Goal: Navigation & Orientation: Find specific page/section

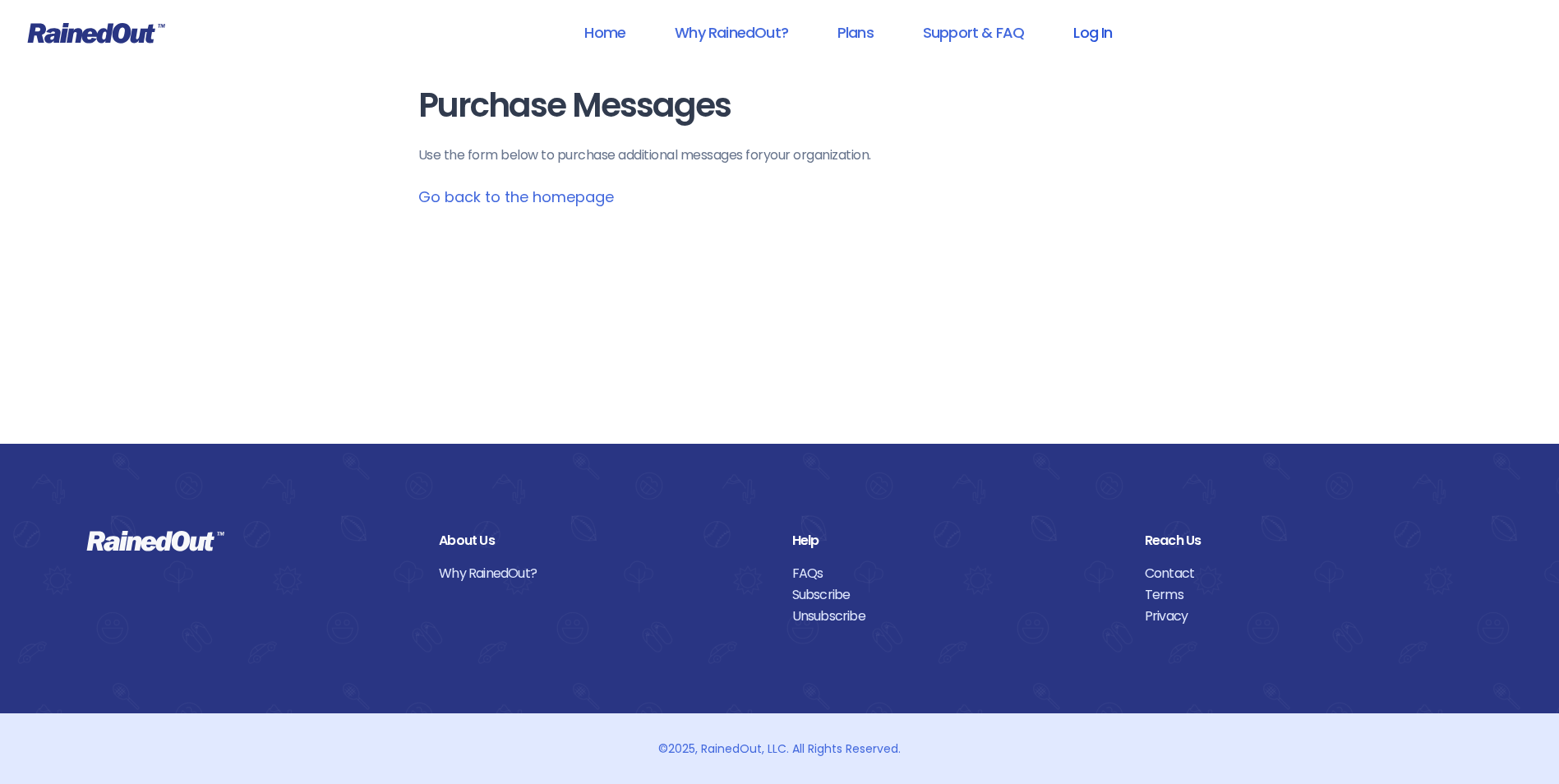
click at [1101, 34] on link "Log In" at bounding box center [1093, 32] width 81 height 37
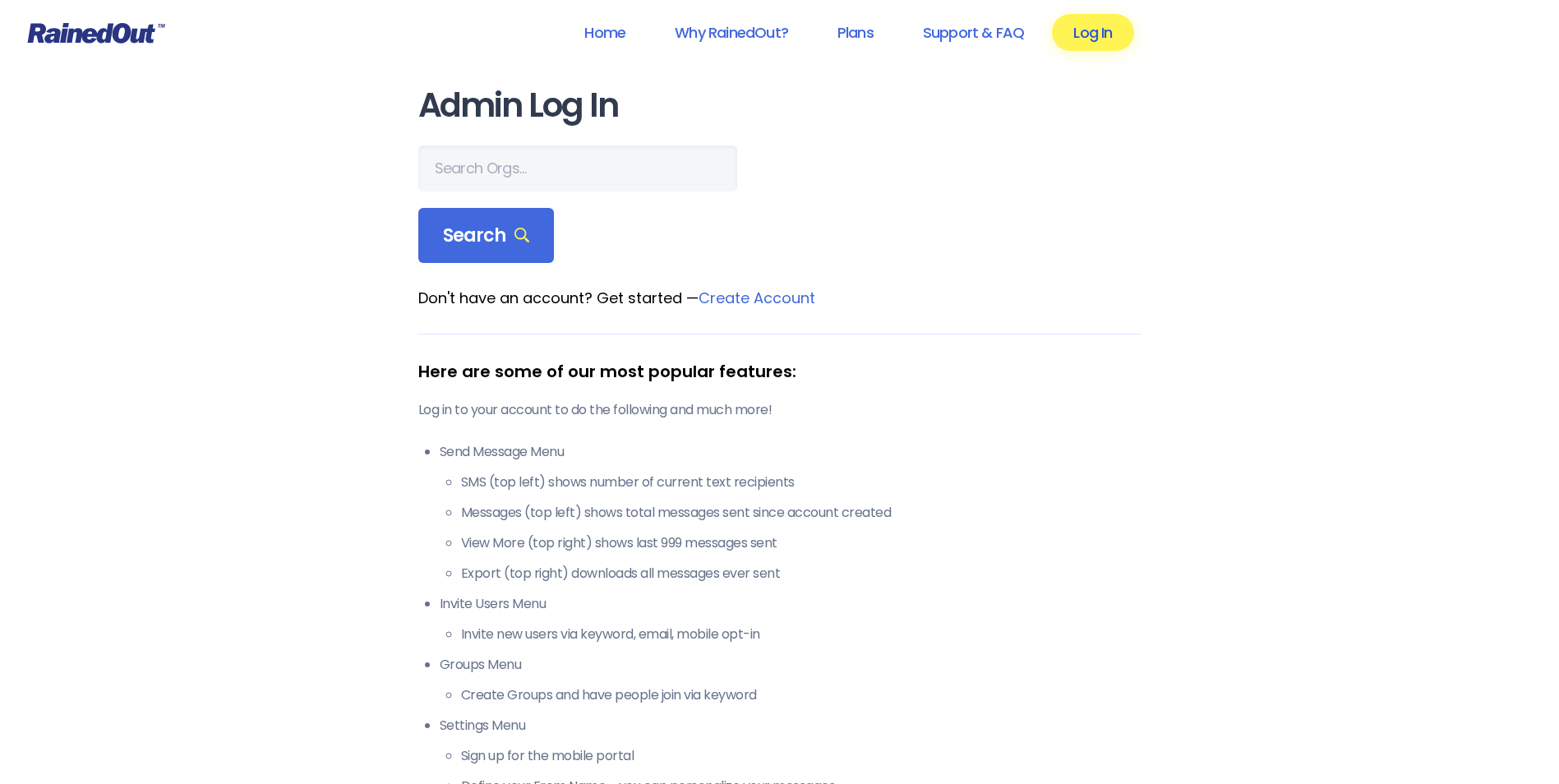
click at [1093, 24] on link "Log In" at bounding box center [1093, 32] width 81 height 37
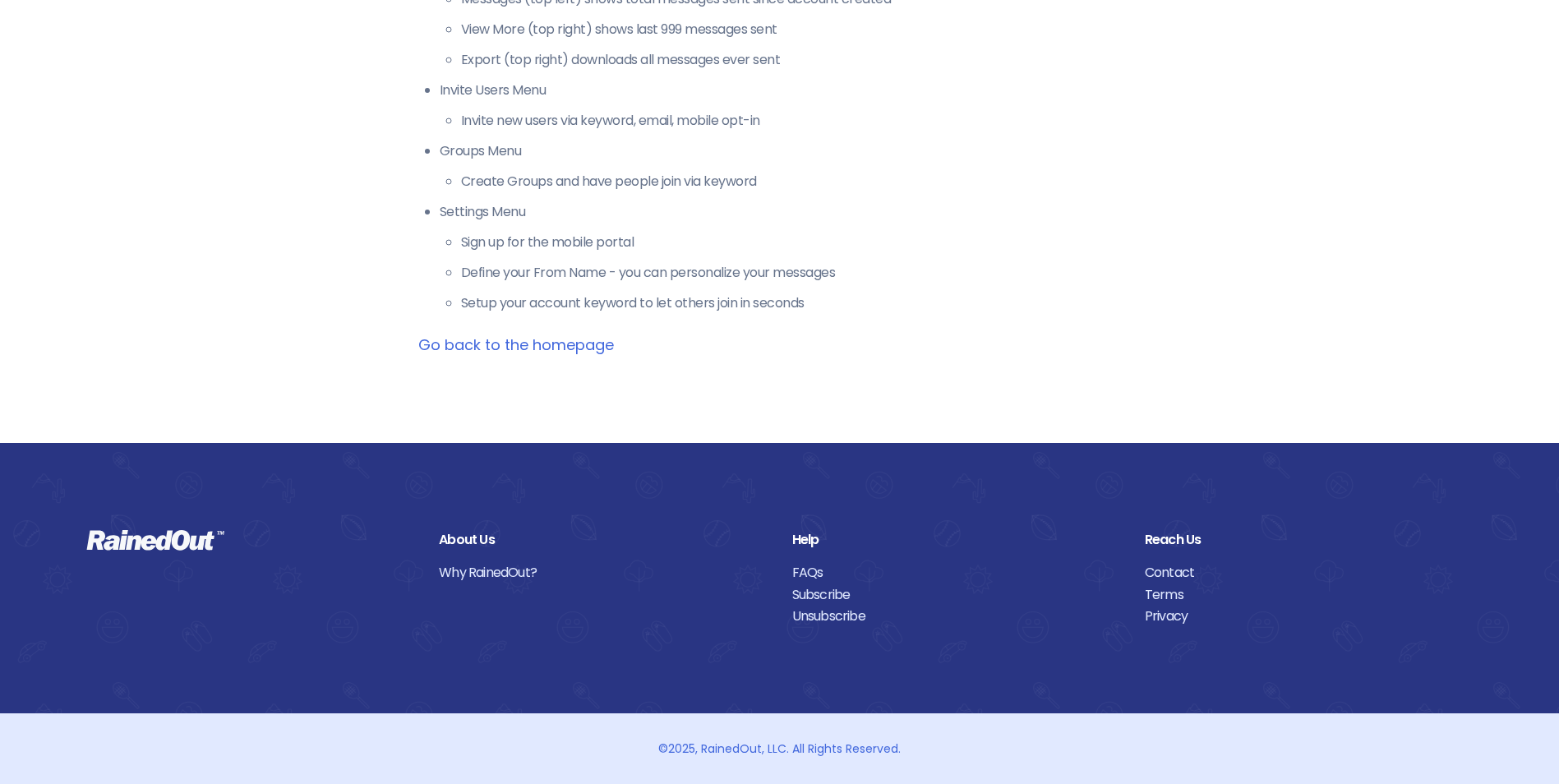
scroll to position [103, 0]
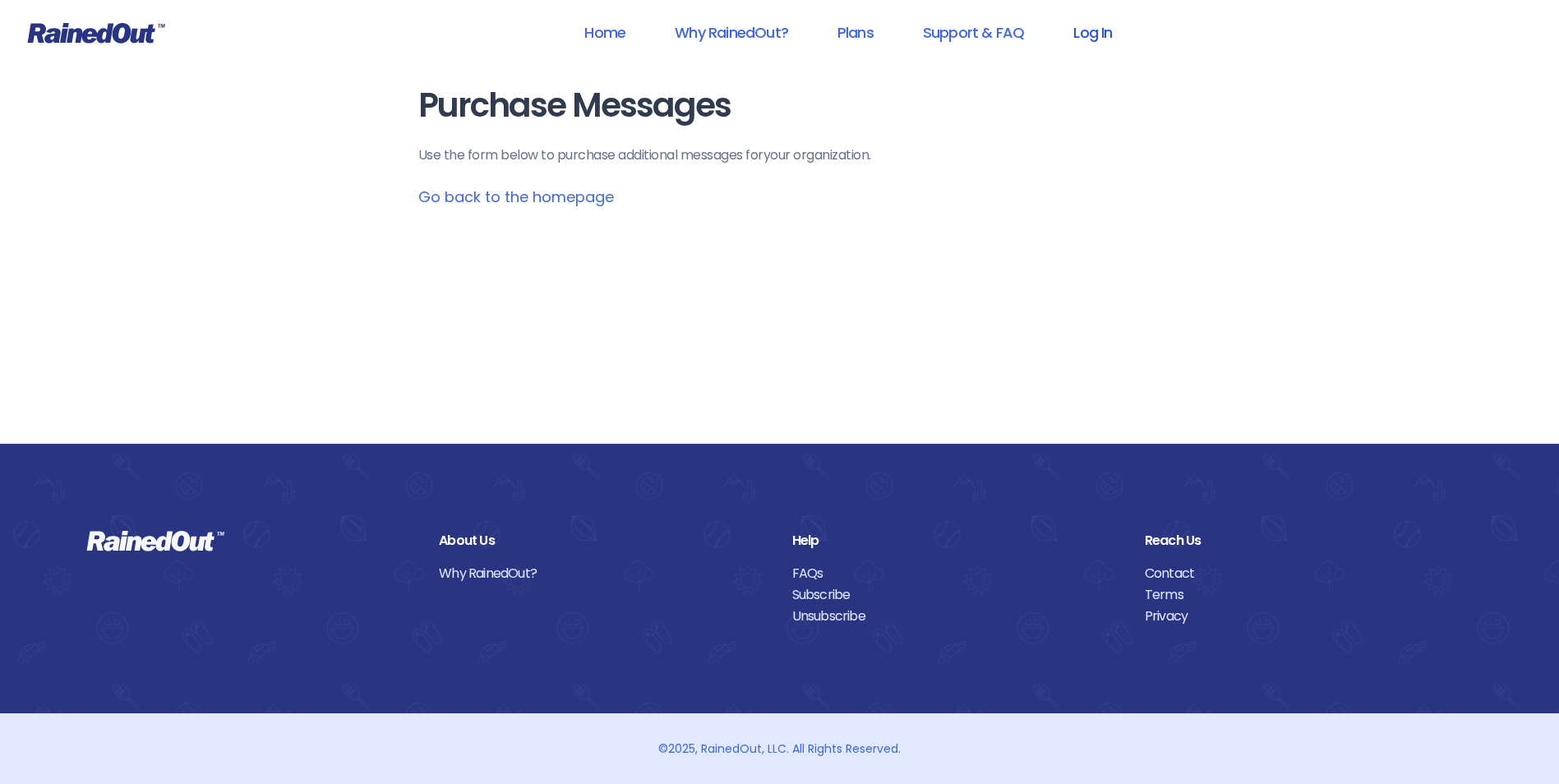
click at [1089, 29] on link "Log In" at bounding box center [1093, 32] width 81 height 37
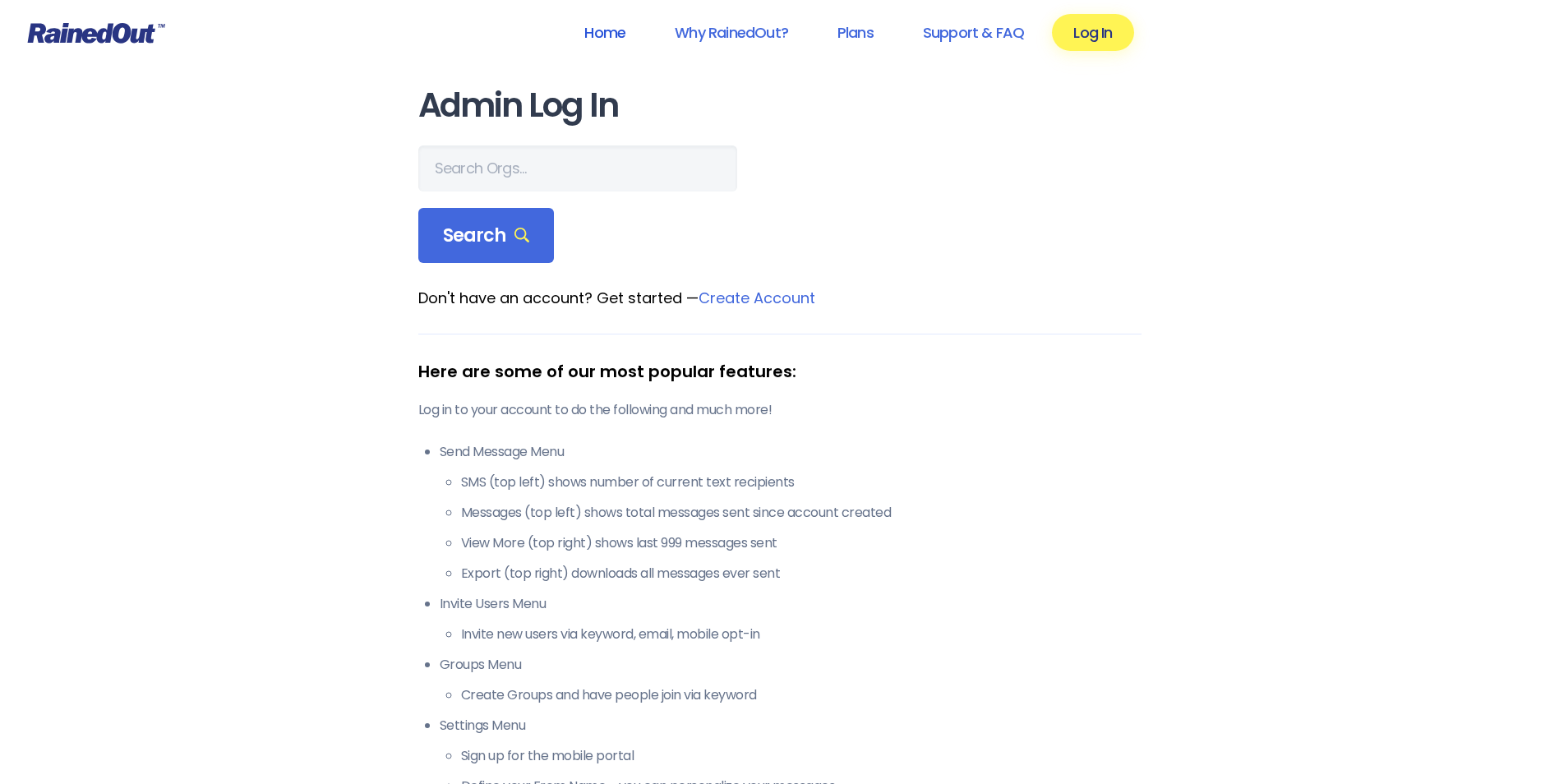
click at [586, 41] on link "Home" at bounding box center [604, 32] width 84 height 37
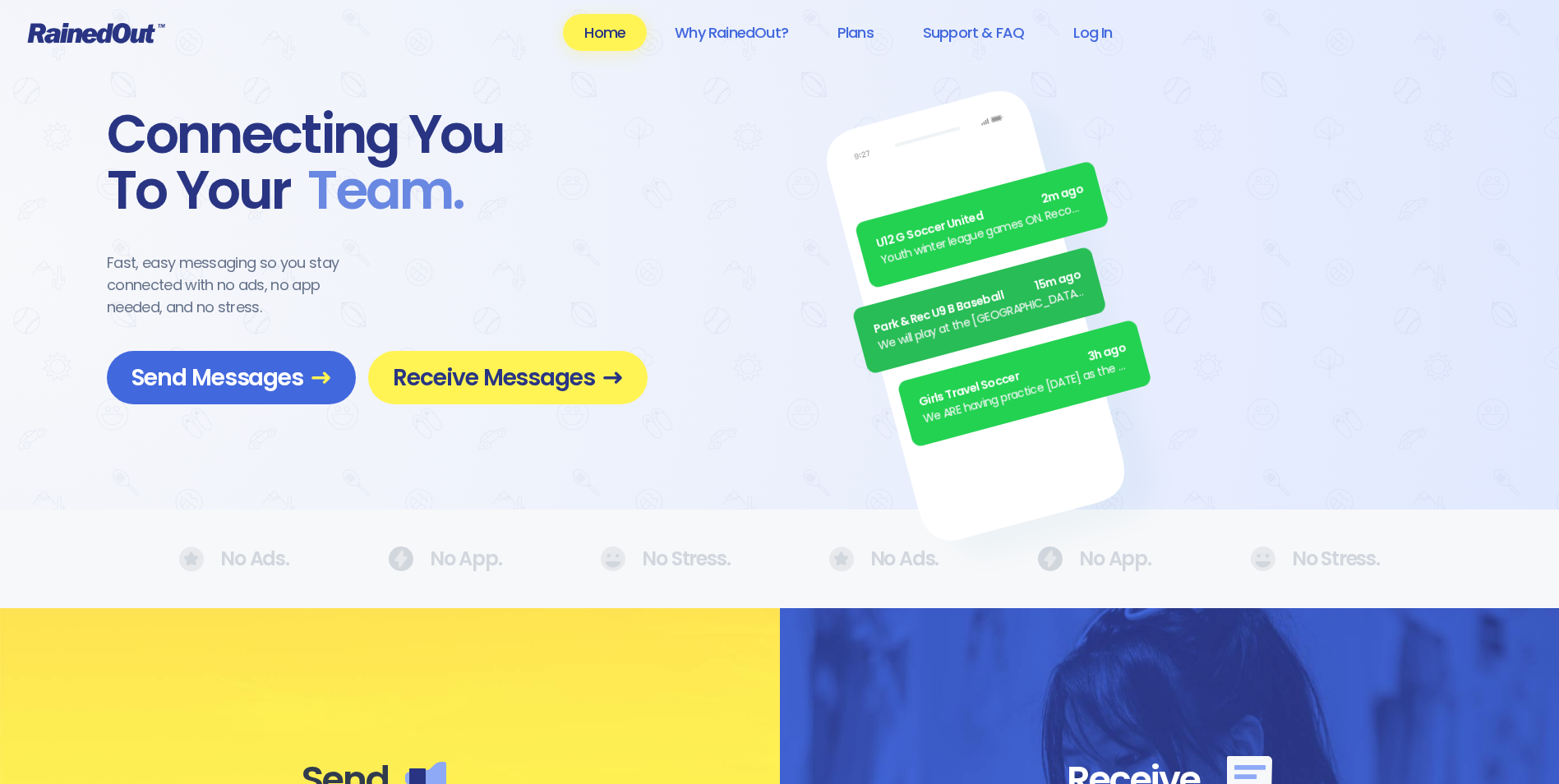
click at [100, 51] on header "Home Why RainedOut? Plans Support & FAQ Log In" at bounding box center [780, 32] width 1559 height 66
click at [106, 32] on icon at bounding box center [97, 33] width 137 height 21
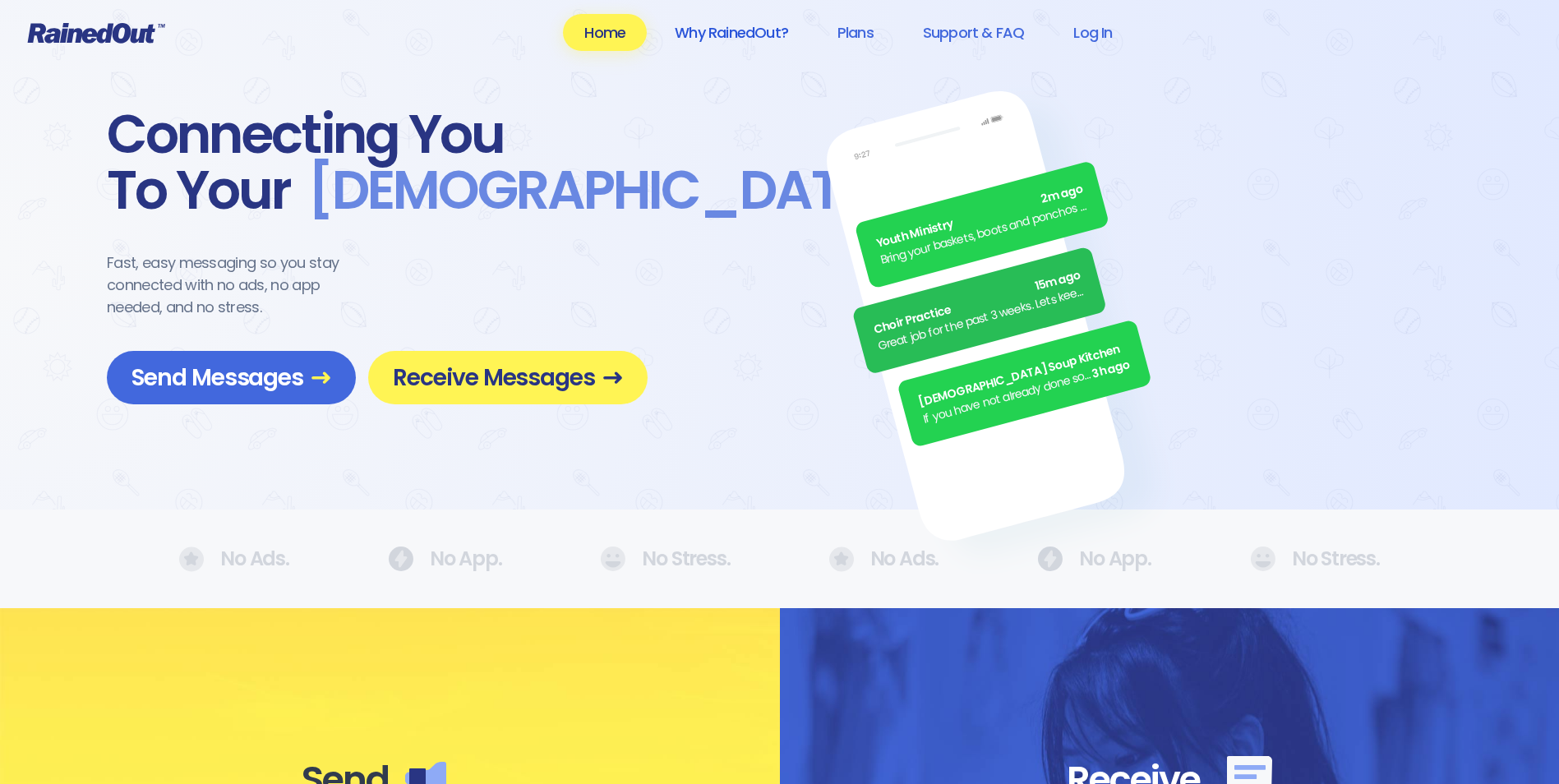
click at [762, 25] on link "Why RainedOut?" at bounding box center [731, 32] width 156 height 37
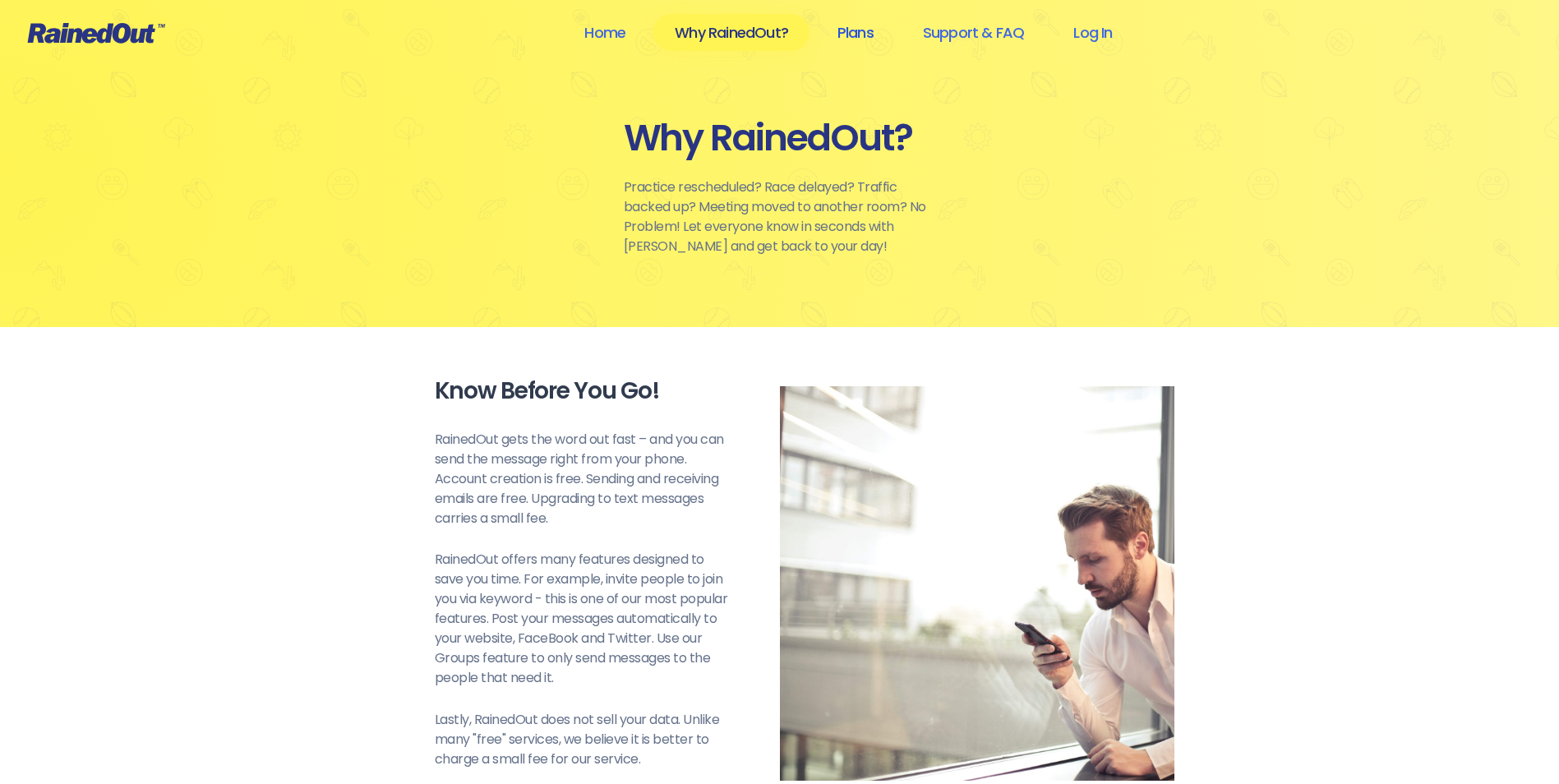
click at [862, 26] on link "Plans" at bounding box center [855, 32] width 78 height 37
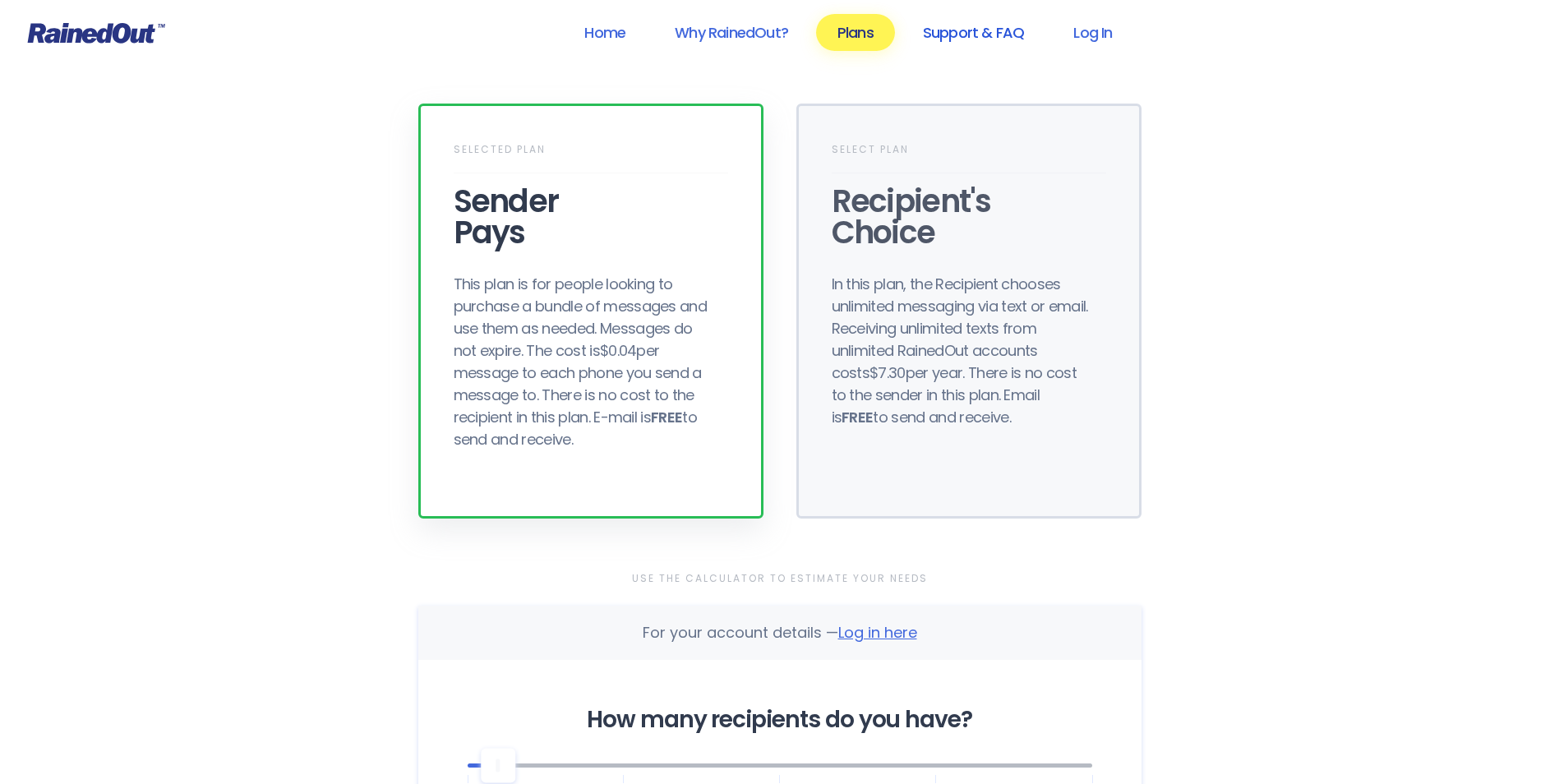
click at [962, 25] on link "Support & FAQ" at bounding box center [973, 32] width 143 height 37
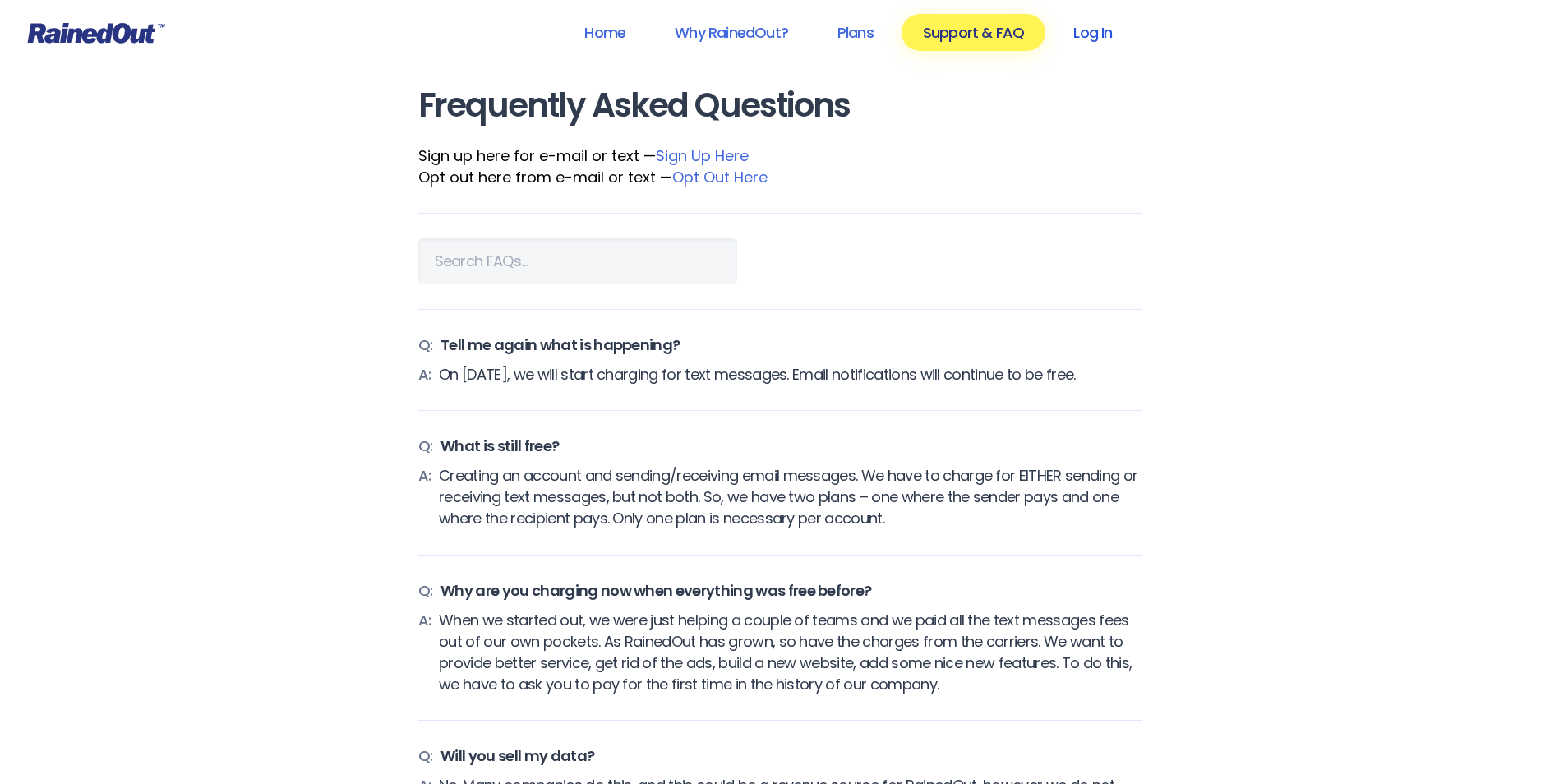
click at [1099, 32] on link "Log In" at bounding box center [1093, 32] width 81 height 37
